Goal: Navigation & Orientation: Find specific page/section

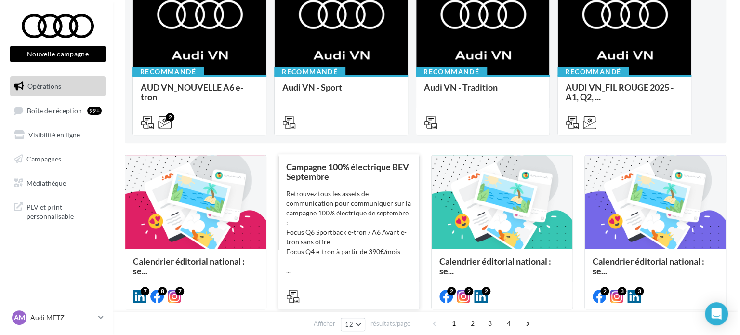
scroll to position [193, 0]
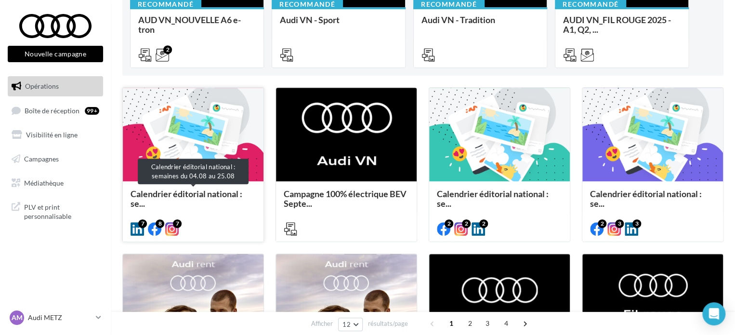
click at [212, 190] on span "Calendrier éditorial national : se..." at bounding box center [187, 198] width 112 height 20
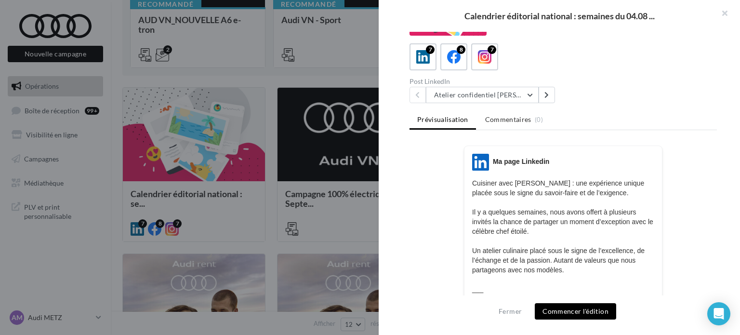
scroll to position [0, 0]
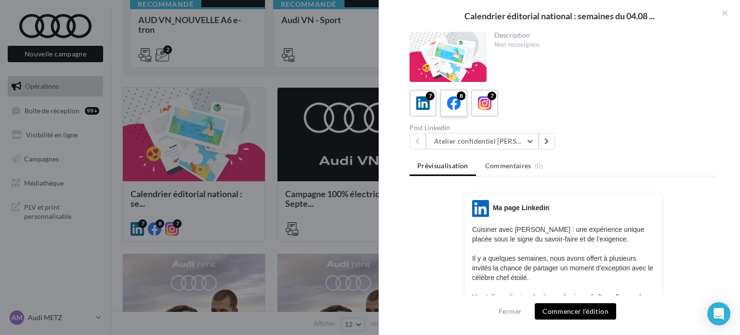
click at [461, 109] on div "8" at bounding box center [454, 103] width 18 height 18
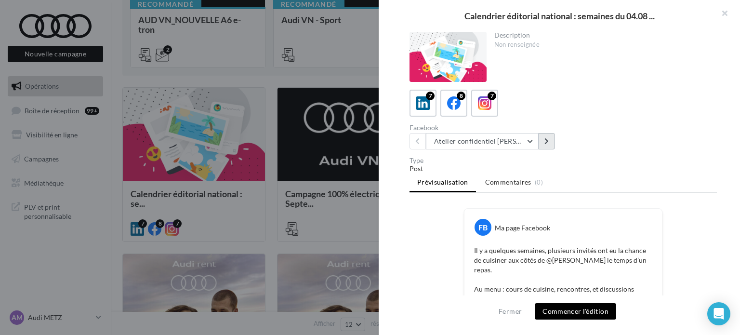
click at [550, 137] on button at bounding box center [547, 141] width 16 height 16
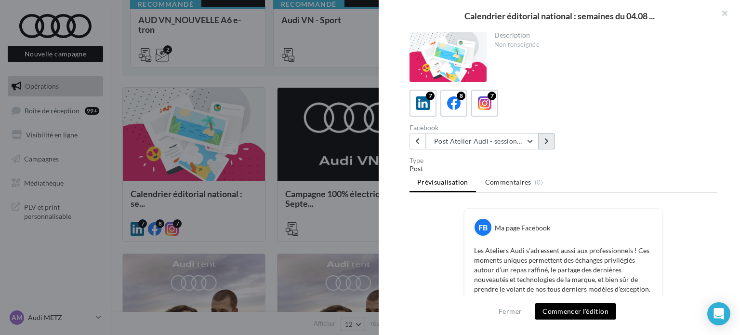
click at [550, 139] on button at bounding box center [547, 141] width 16 height 16
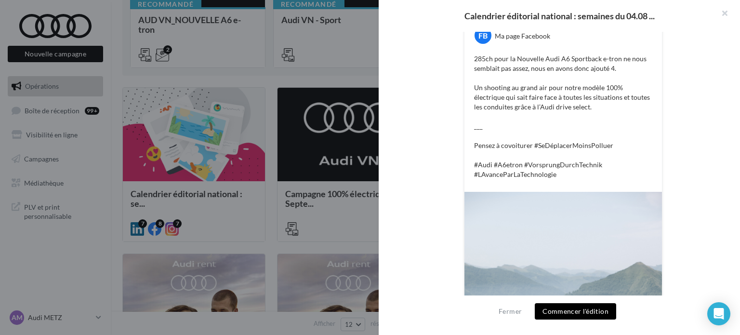
scroll to position [1, 0]
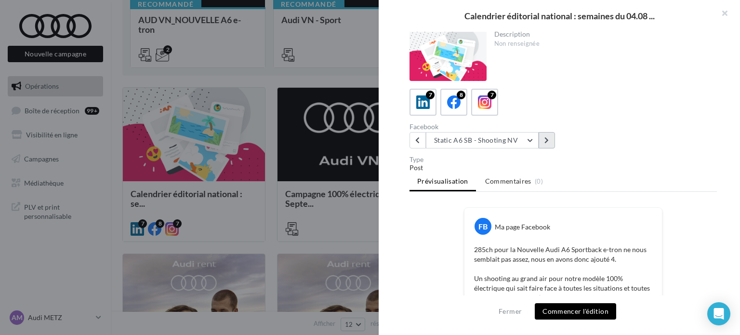
click at [551, 139] on button at bounding box center [547, 140] width 16 height 16
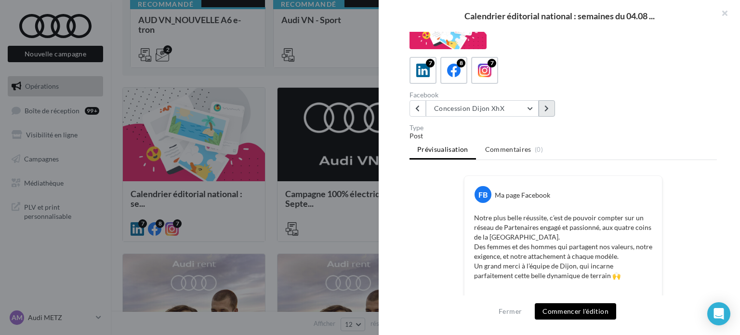
scroll to position [0, 0]
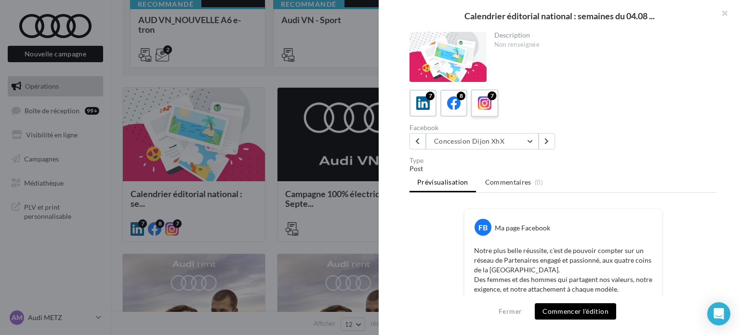
click at [492, 103] on div "7" at bounding box center [485, 103] width 18 height 18
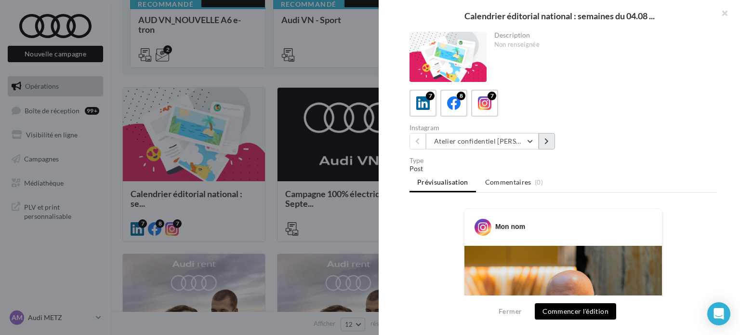
click at [551, 144] on button at bounding box center [547, 141] width 16 height 16
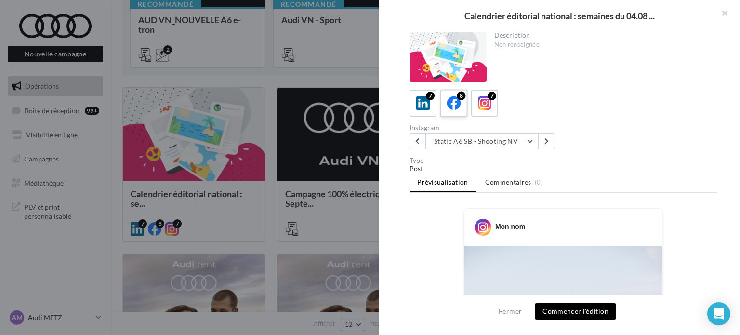
click at [466, 102] on label "8" at bounding box center [453, 102] width 27 height 27
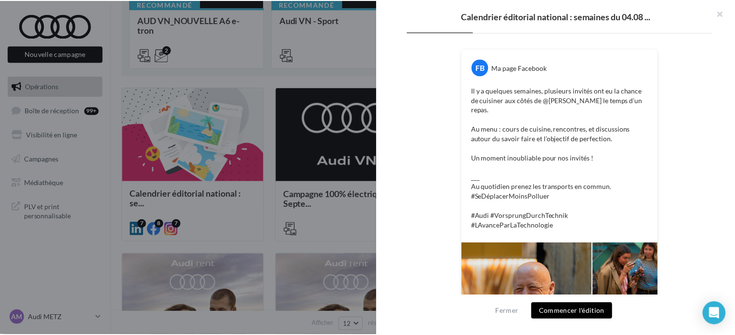
scroll to position [289, 0]
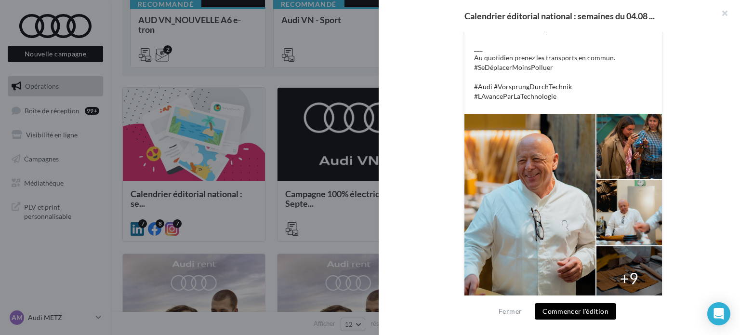
click at [301, 160] on div at bounding box center [370, 167] width 740 height 335
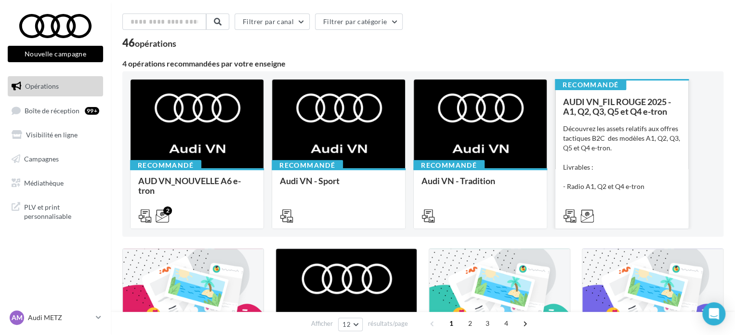
scroll to position [0, 0]
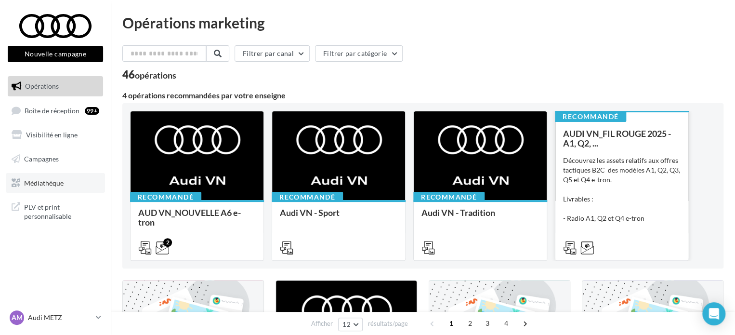
click at [36, 186] on span "Médiathèque" at bounding box center [44, 182] width 40 height 8
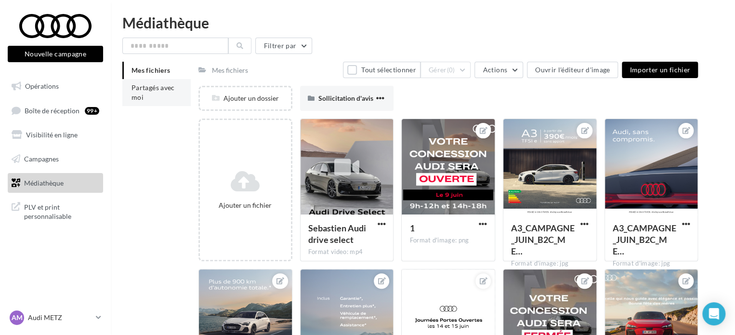
click at [155, 93] on li "Partagés avec moi" at bounding box center [156, 92] width 68 height 27
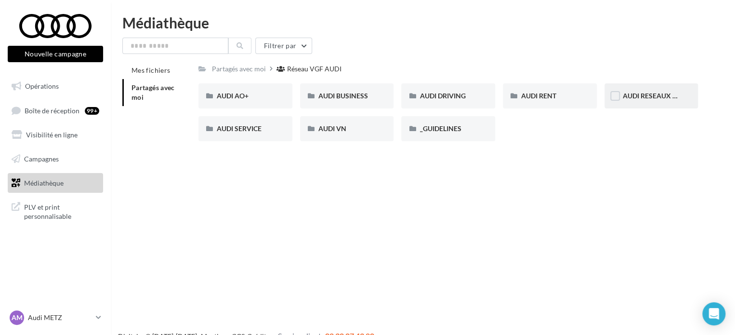
click at [639, 90] on div "AUDI RESEAUX SOCIAUX" at bounding box center [652, 95] width 94 height 25
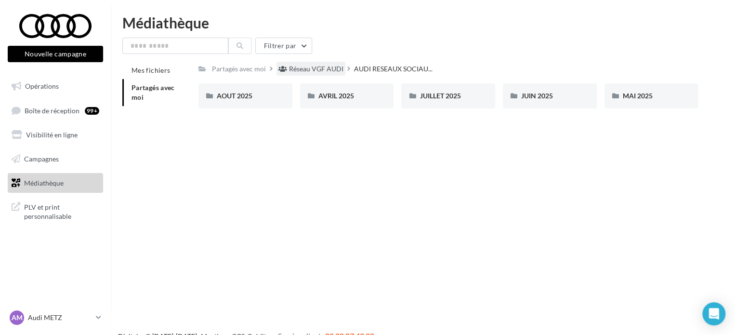
click at [317, 73] on div "Réseau VGF AUDI" at bounding box center [316, 69] width 54 height 10
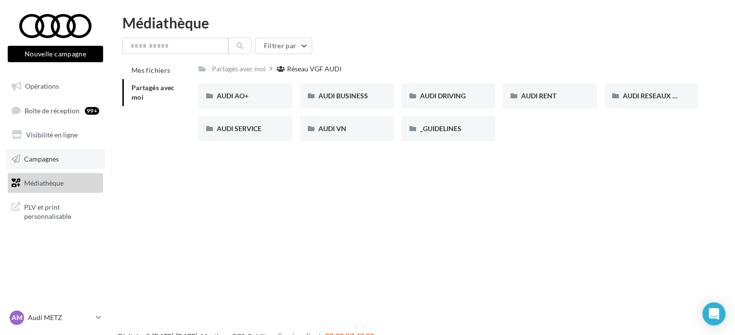
click at [60, 159] on link "Campagnes" at bounding box center [55, 159] width 99 height 20
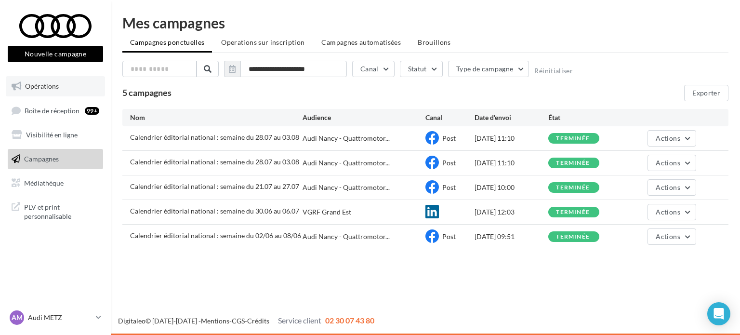
click at [56, 86] on span "Opérations" at bounding box center [42, 86] width 34 height 8
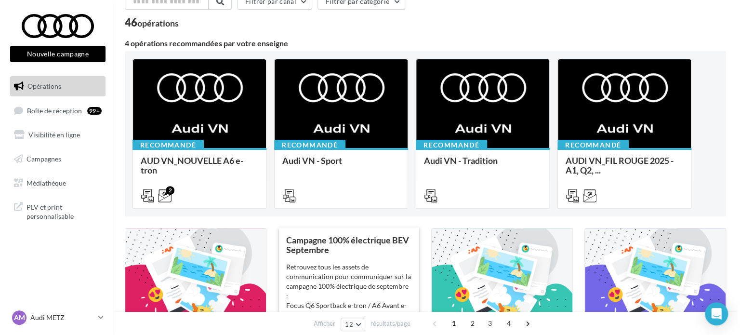
scroll to position [145, 0]
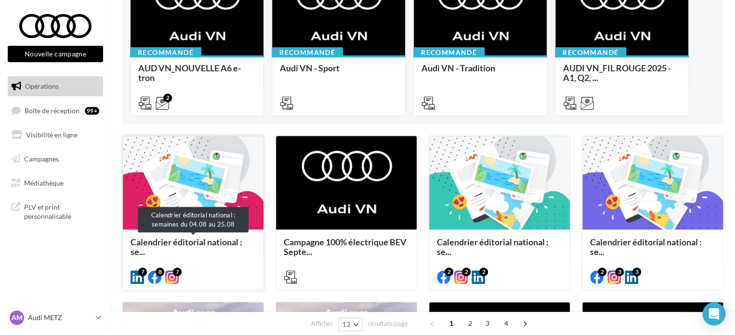
click at [193, 240] on span "Calendrier éditorial national : se..." at bounding box center [187, 247] width 112 height 20
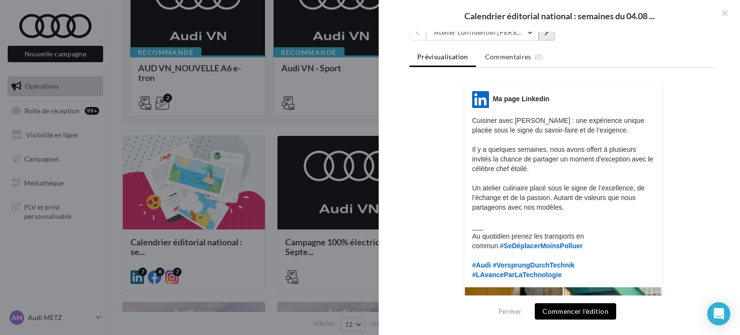
scroll to position [96, 0]
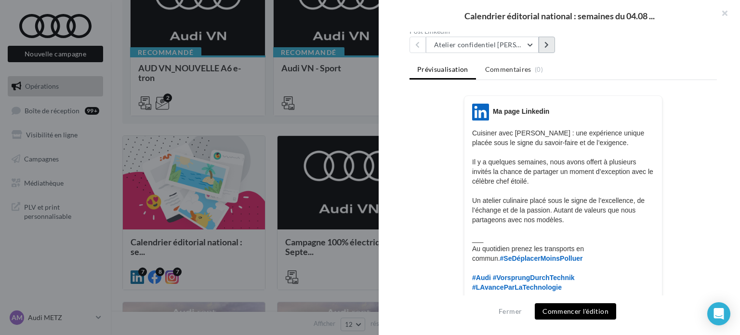
click at [550, 43] on button at bounding box center [547, 45] width 16 height 16
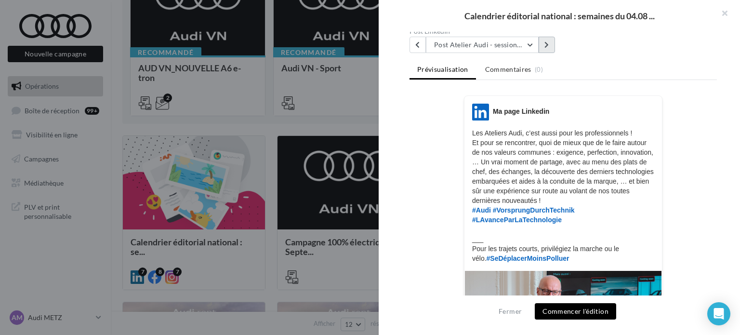
click at [548, 41] on icon at bounding box center [547, 44] width 4 height 7
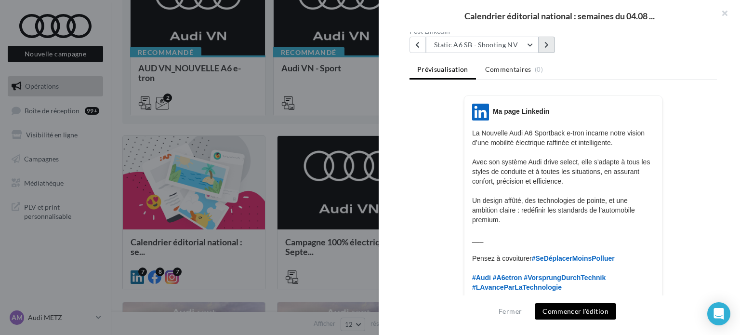
click at [548, 41] on icon at bounding box center [547, 44] width 4 height 7
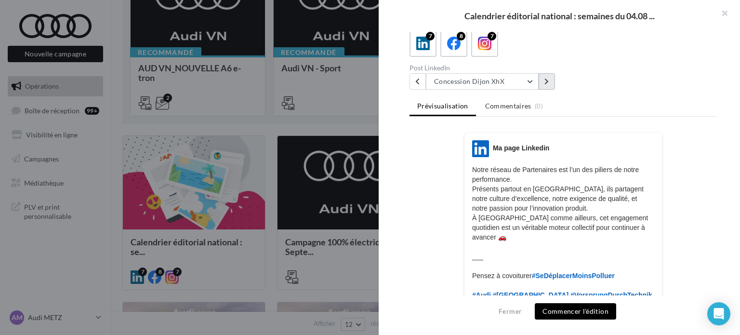
scroll to position [48, 0]
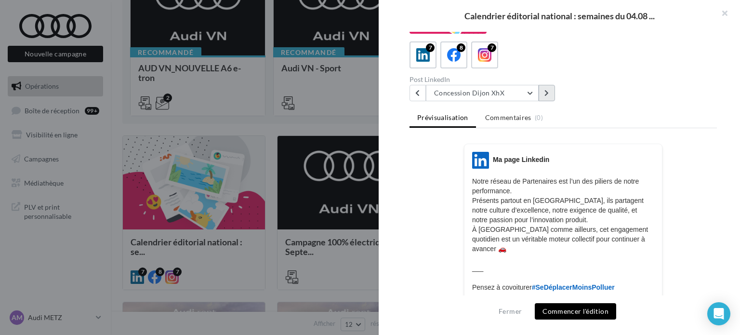
click at [549, 96] on button at bounding box center [547, 93] width 16 height 16
click at [545, 92] on icon at bounding box center [547, 93] width 4 height 7
click at [549, 95] on button at bounding box center [547, 93] width 16 height 16
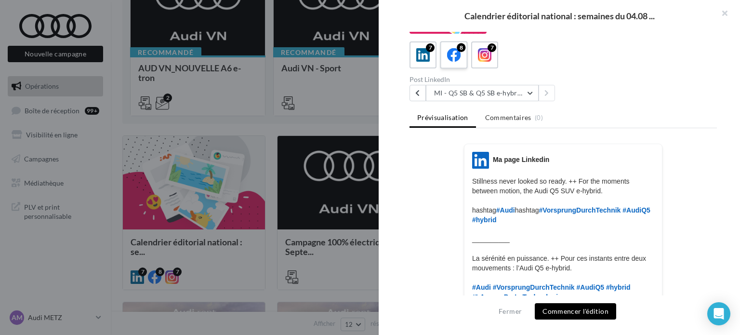
click at [457, 59] on icon at bounding box center [454, 55] width 14 height 14
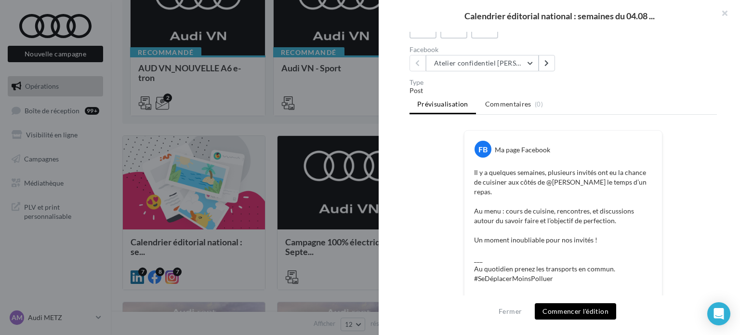
scroll to position [96, 0]
